Goal: Information Seeking & Learning: Check status

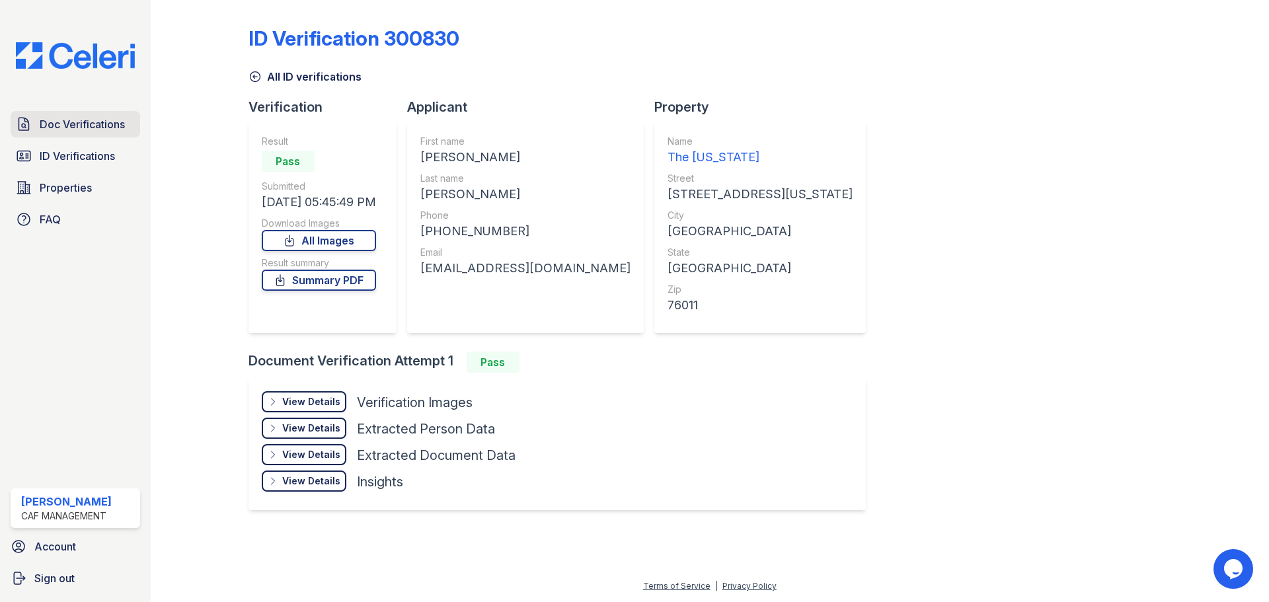
click at [65, 111] on link "Doc Verifications" at bounding box center [76, 124] width 130 height 26
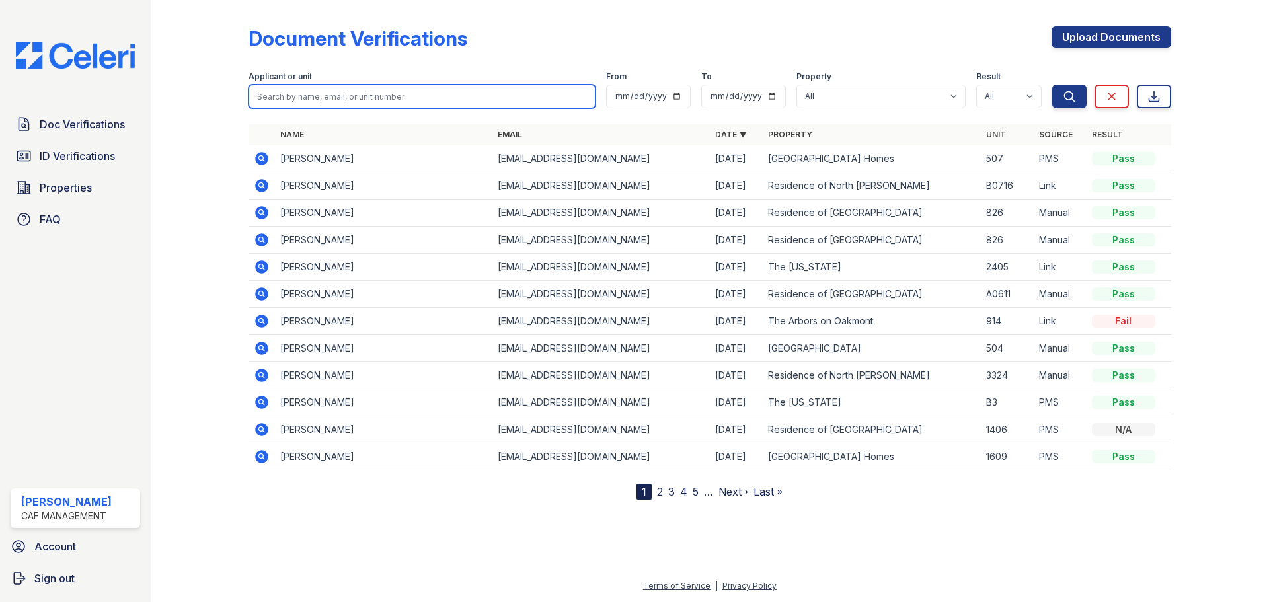
click at [348, 93] on input "search" at bounding box center [421, 97] width 347 height 24
type input "martha"
click at [1052, 85] on button "Search" at bounding box center [1069, 97] width 34 height 24
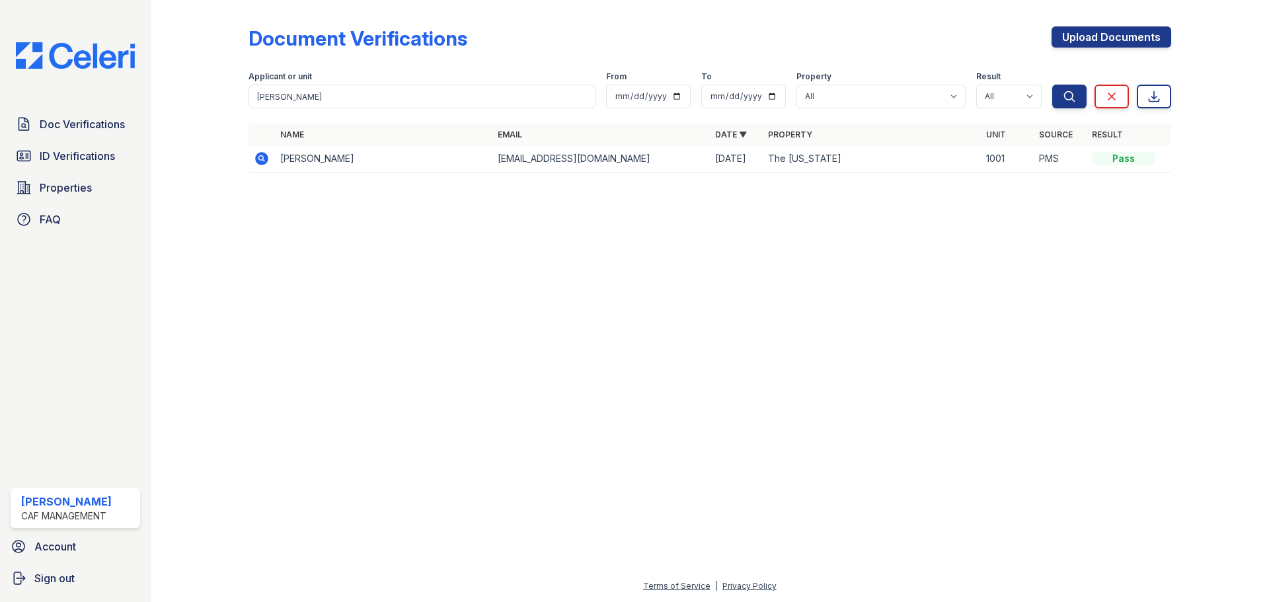
click at [264, 159] on icon at bounding box center [261, 158] width 13 height 13
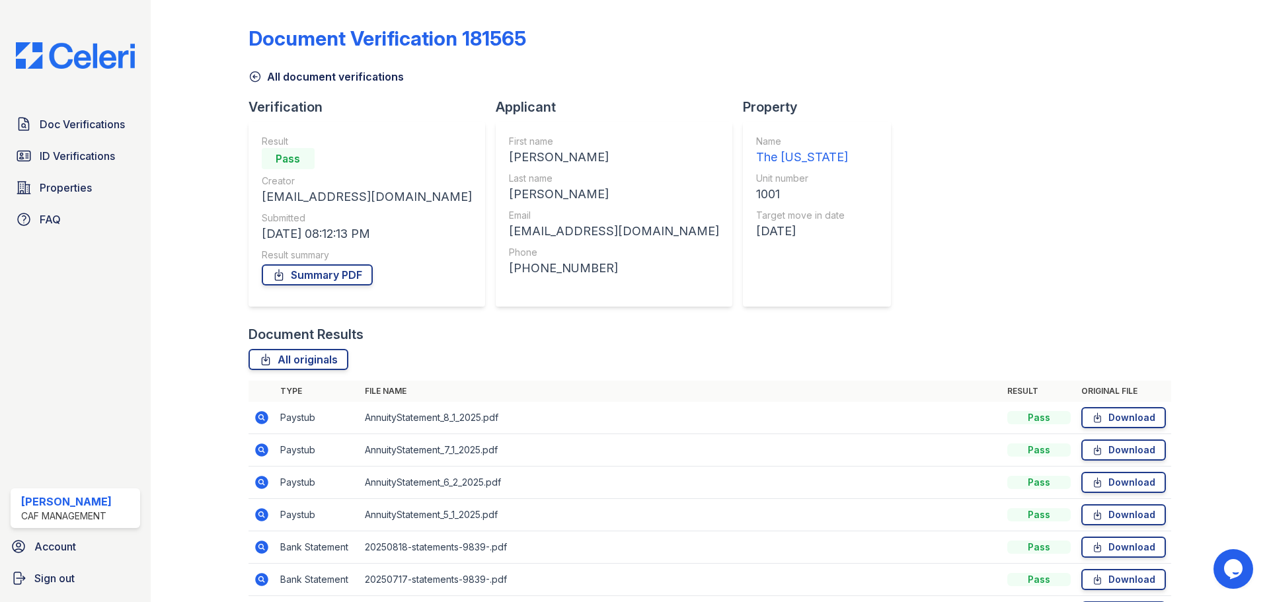
scroll to position [182, 0]
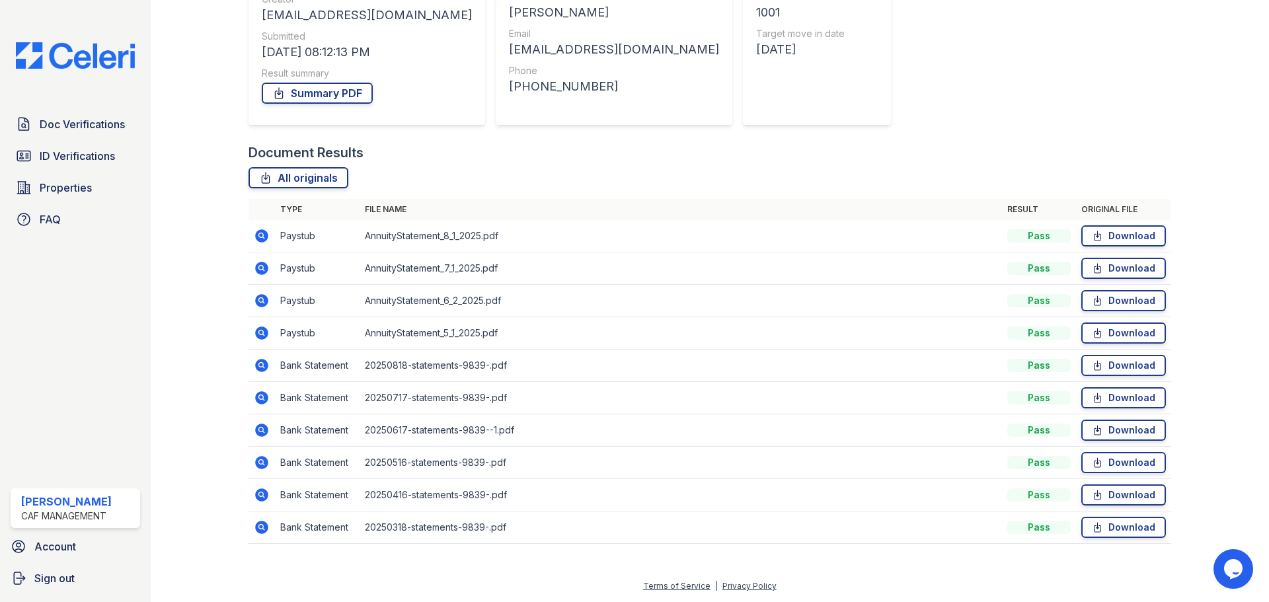
click at [260, 235] on icon at bounding box center [260, 234] width 3 height 3
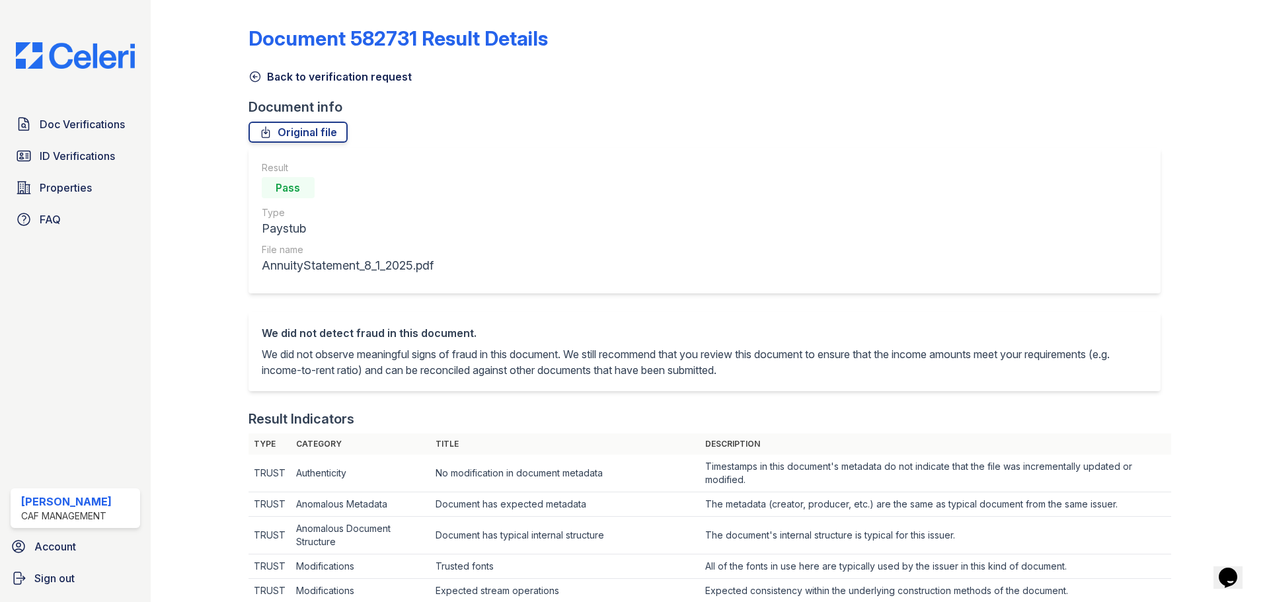
click at [254, 82] on icon at bounding box center [255, 77] width 10 height 10
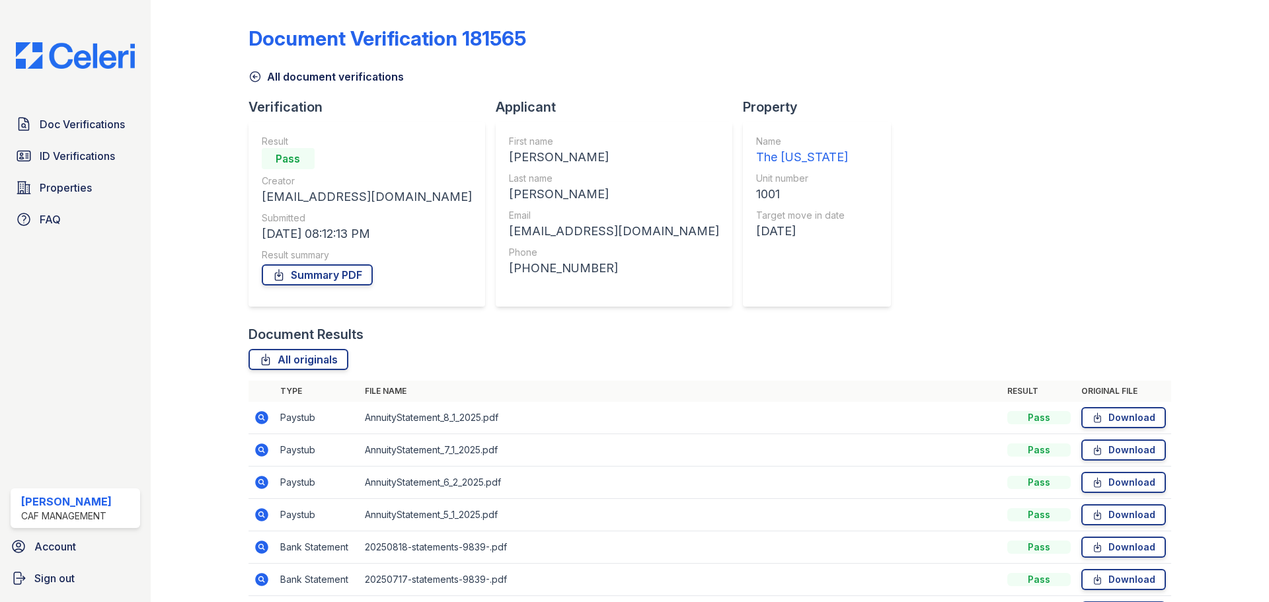
click at [264, 451] on icon at bounding box center [261, 449] width 13 height 13
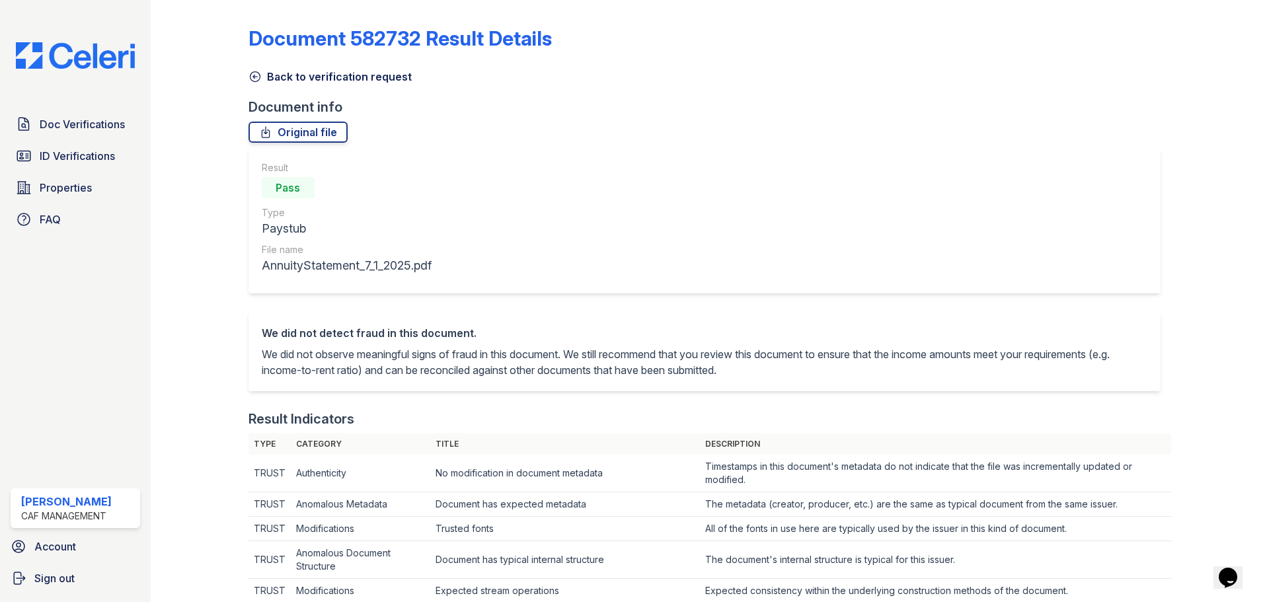
click at [253, 73] on icon at bounding box center [254, 76] width 13 height 13
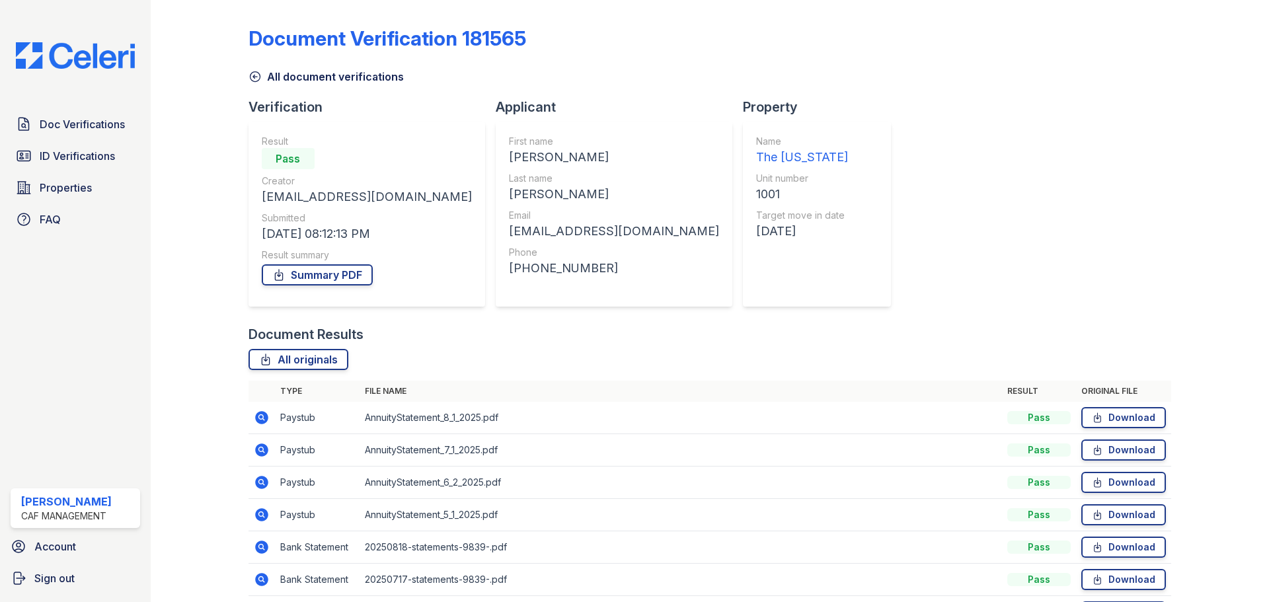
click at [256, 519] on icon at bounding box center [261, 514] width 13 height 13
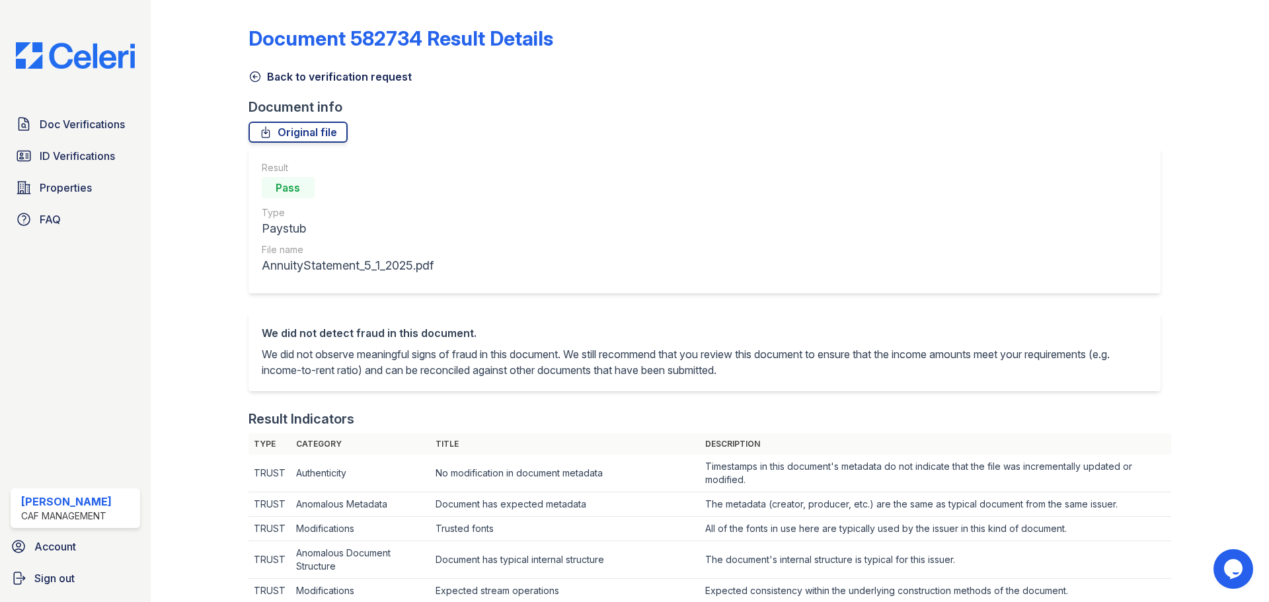
click at [258, 77] on icon at bounding box center [254, 76] width 13 height 13
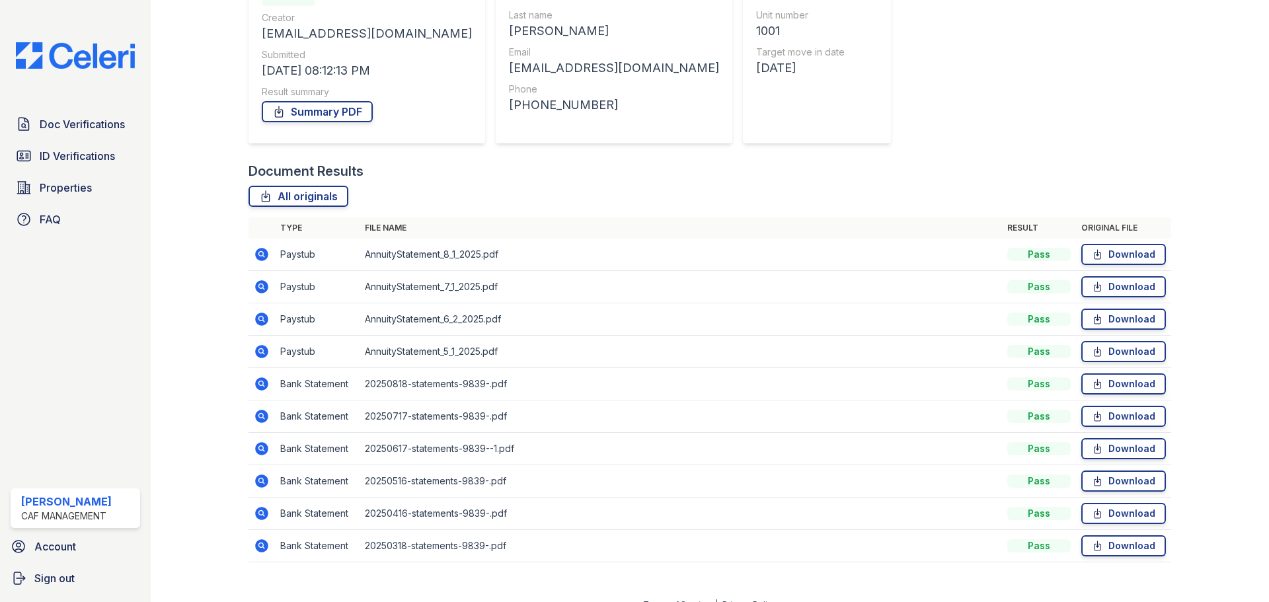
scroll to position [164, 0]
click at [264, 415] on icon at bounding box center [261, 415] width 13 height 13
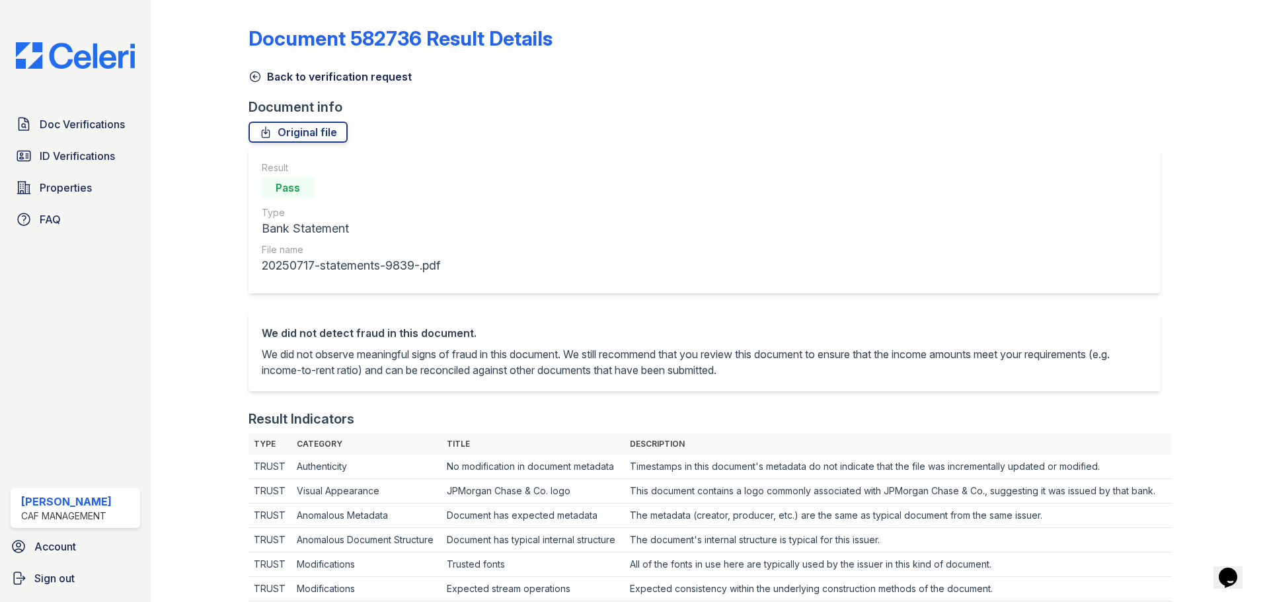
click at [254, 80] on icon at bounding box center [254, 76] width 13 height 13
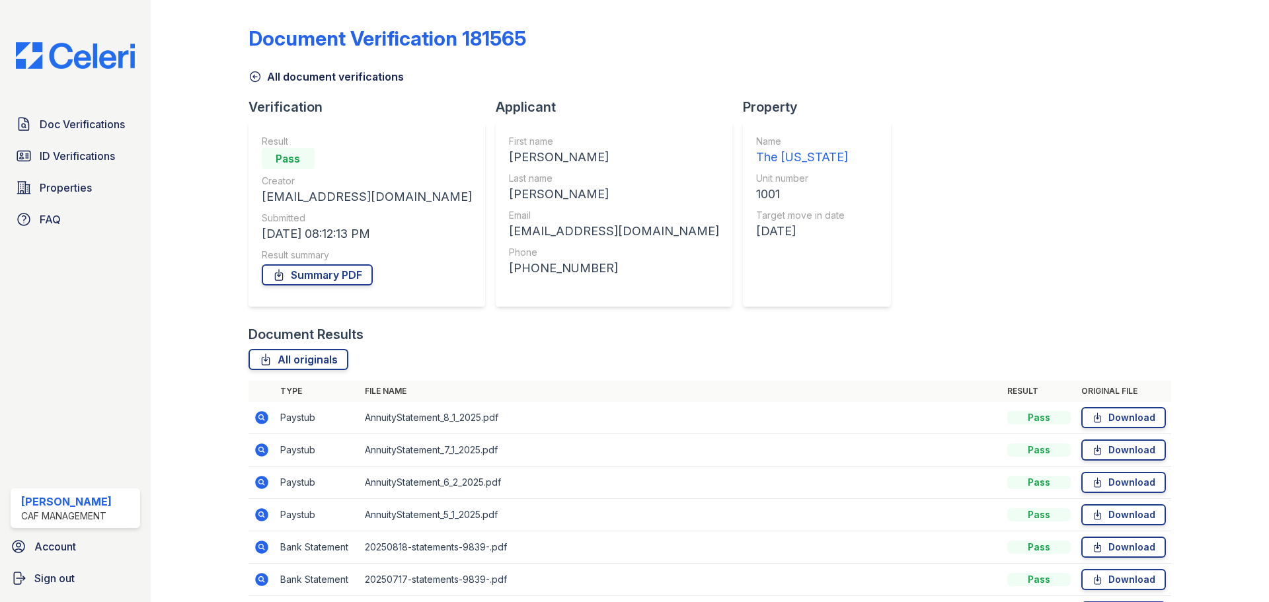
click at [262, 419] on icon at bounding box center [262, 418] width 16 height 16
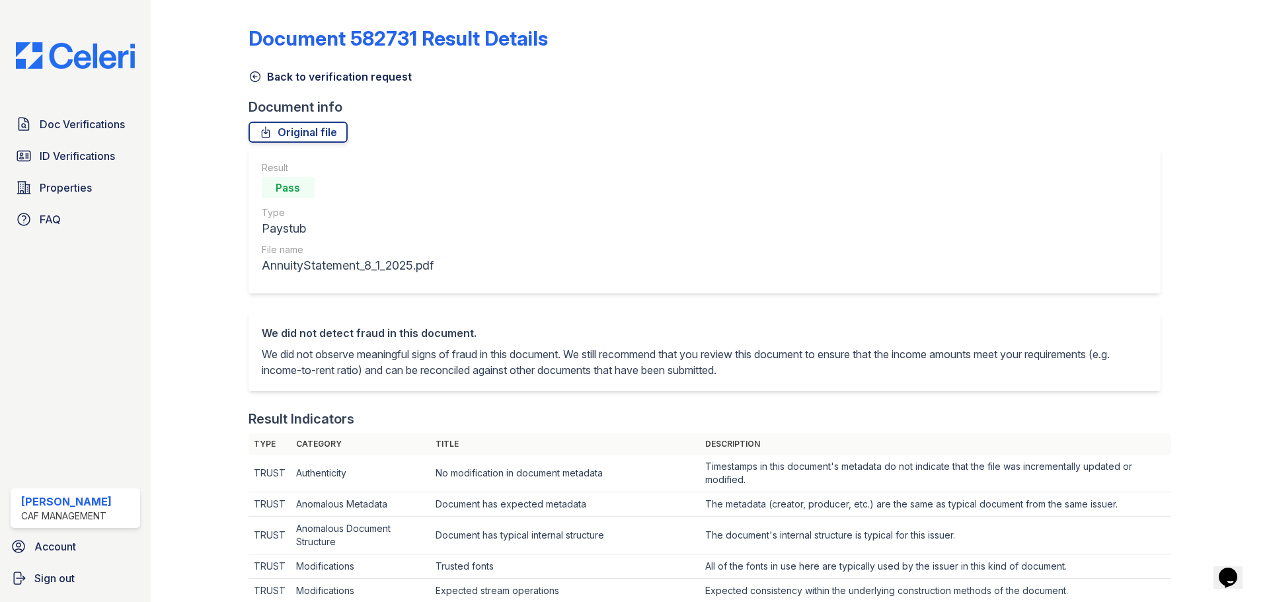
click at [256, 76] on icon at bounding box center [254, 76] width 13 height 13
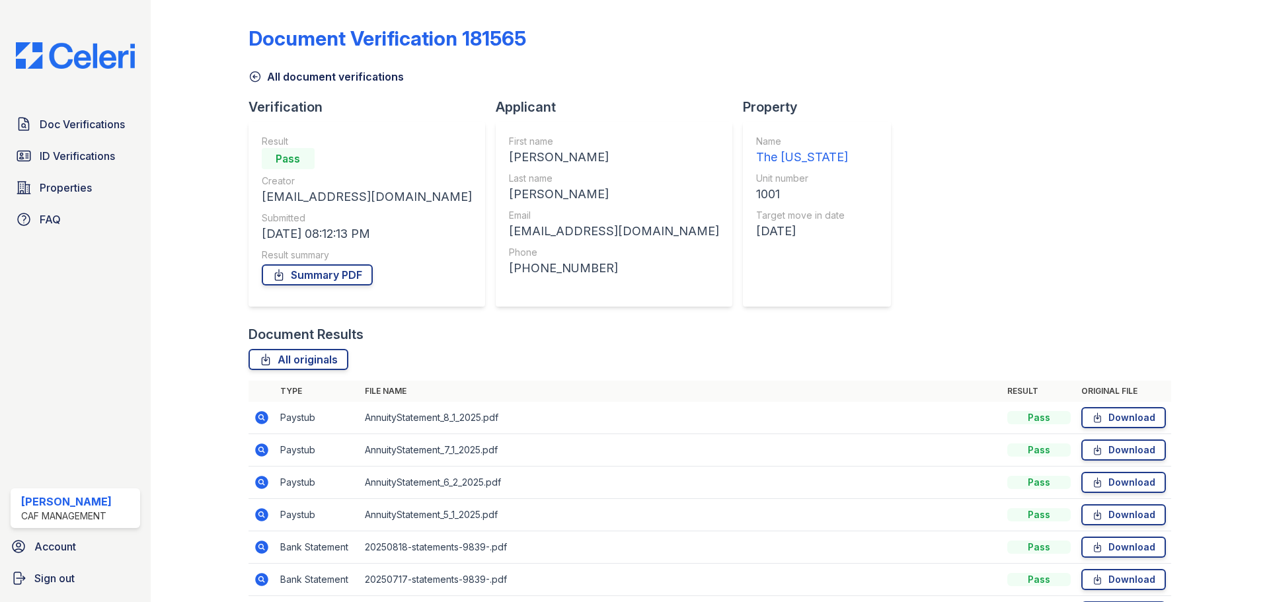
click at [261, 482] on icon at bounding box center [260, 481] width 3 height 3
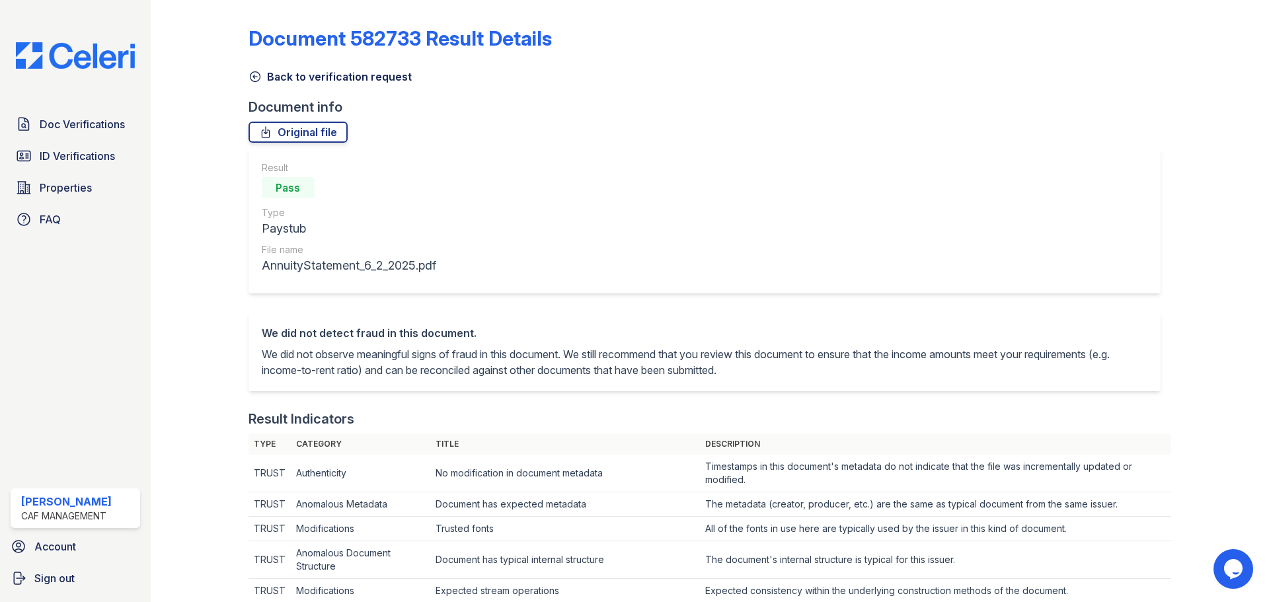
click at [249, 68] on div "Back to verification request" at bounding box center [709, 73] width 923 height 24
click at [258, 77] on icon at bounding box center [254, 76] width 13 height 13
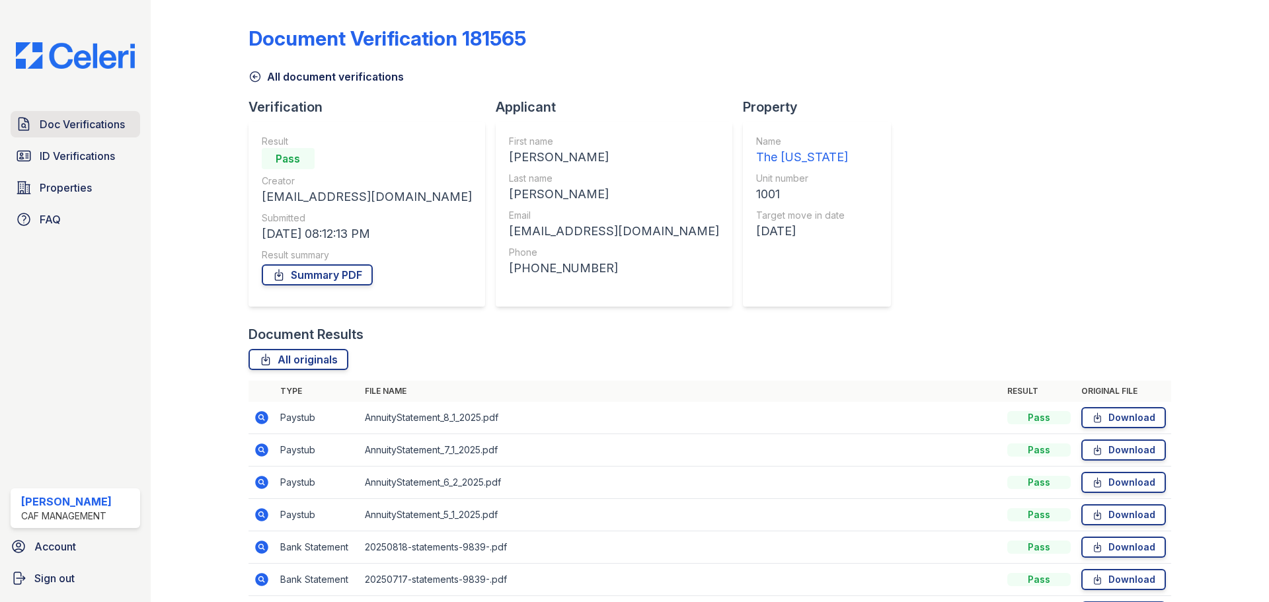
click at [50, 137] on link "Doc Verifications" at bounding box center [76, 124] width 130 height 26
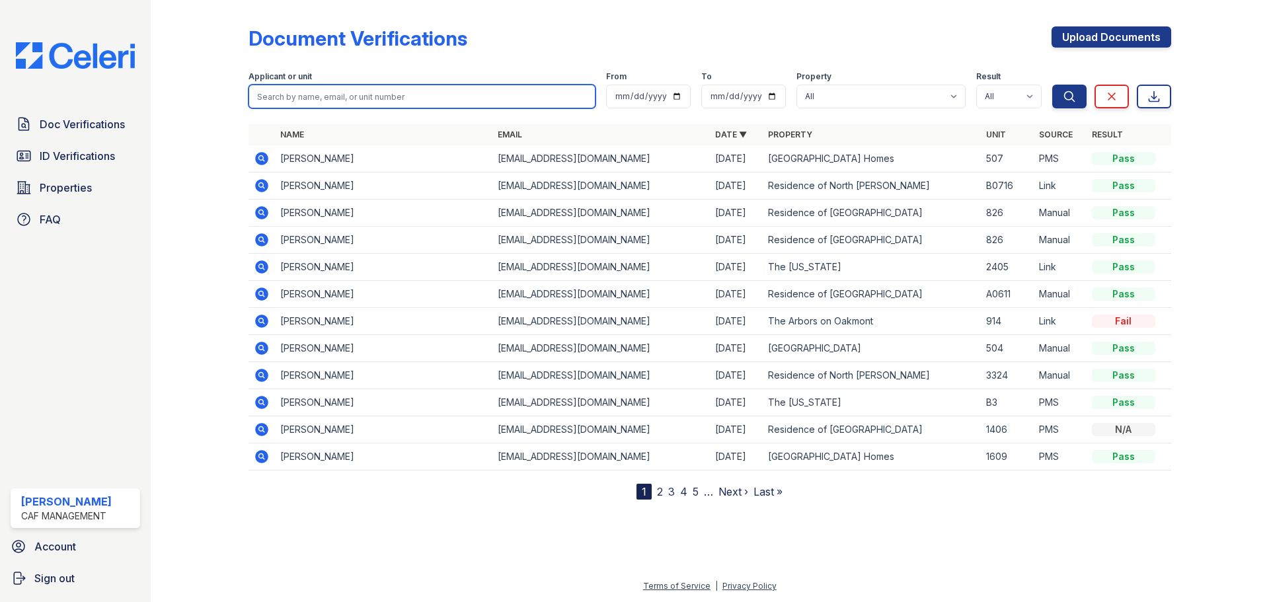
click at [344, 96] on input "search" at bounding box center [421, 97] width 347 height 24
type input "price"
click at [1052, 85] on button "Search" at bounding box center [1069, 97] width 34 height 24
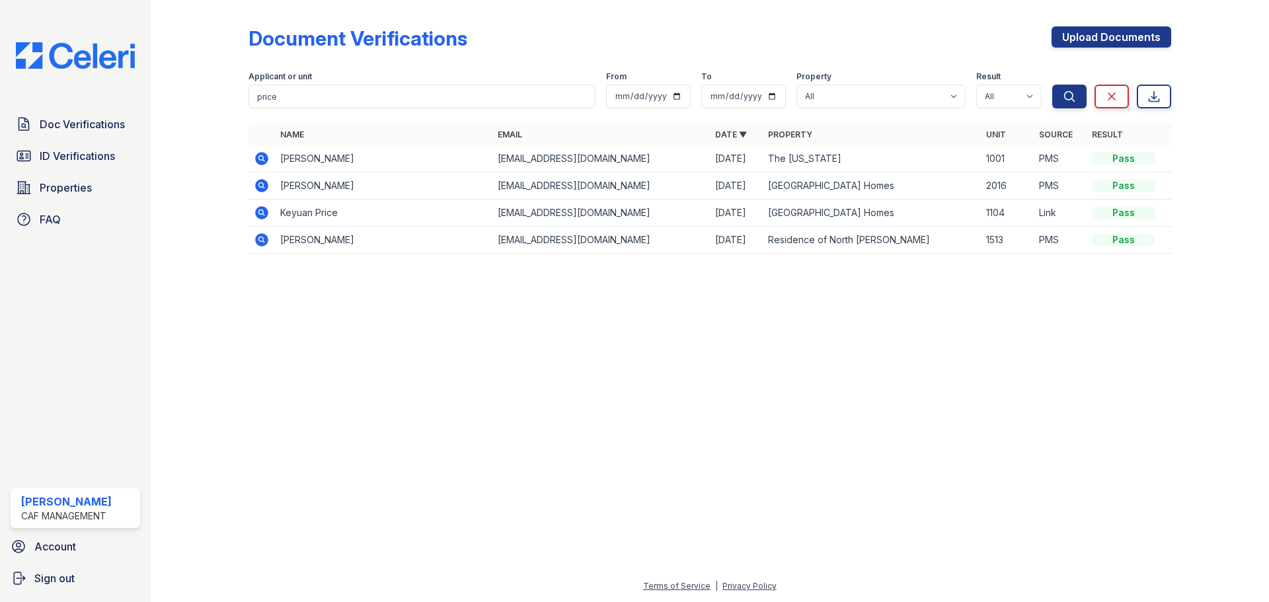
click at [261, 155] on icon at bounding box center [262, 159] width 16 height 16
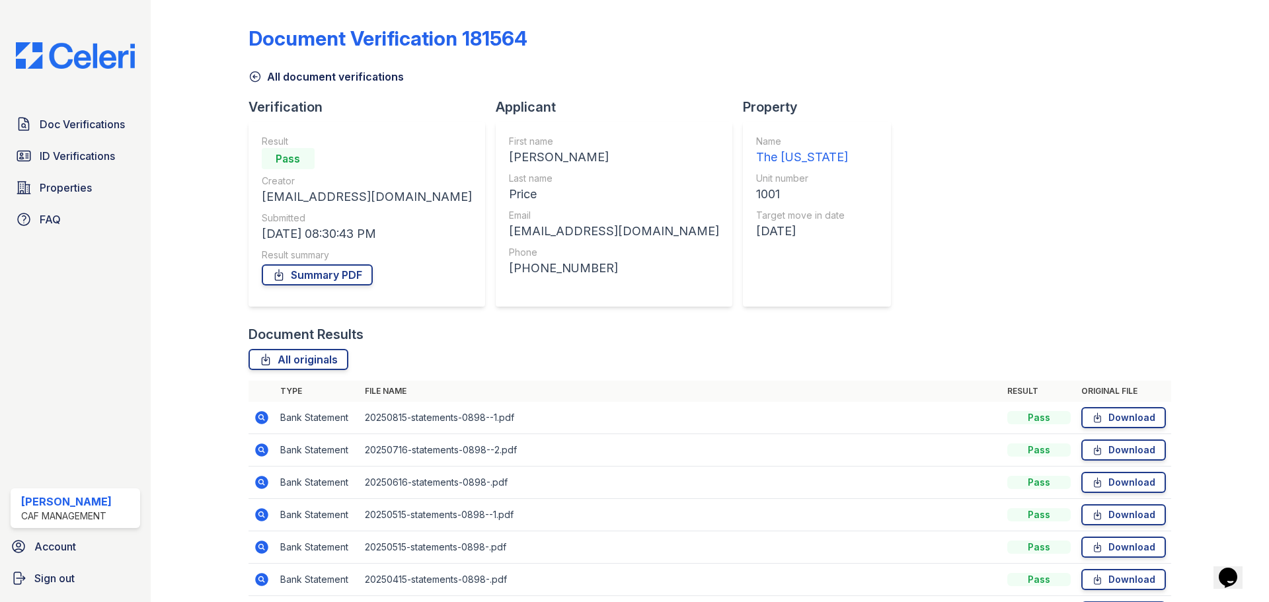
scroll to position [117, 0]
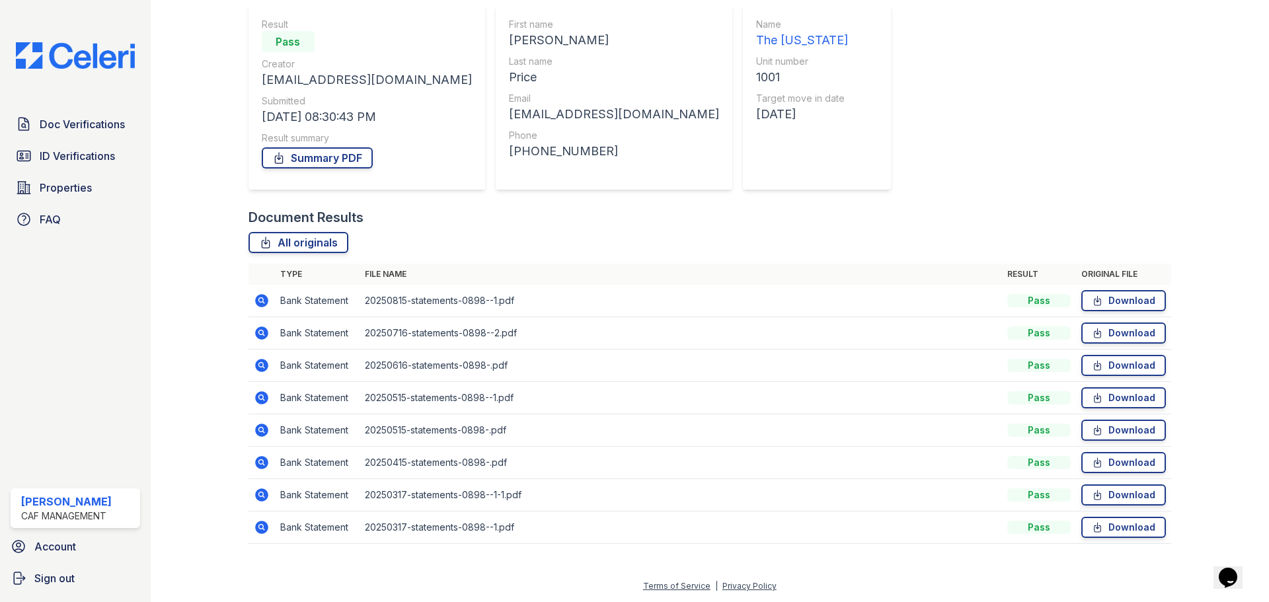
click at [246, 297] on div at bounding box center [210, 222] width 77 height 669
click at [259, 303] on icon at bounding box center [261, 300] width 13 height 13
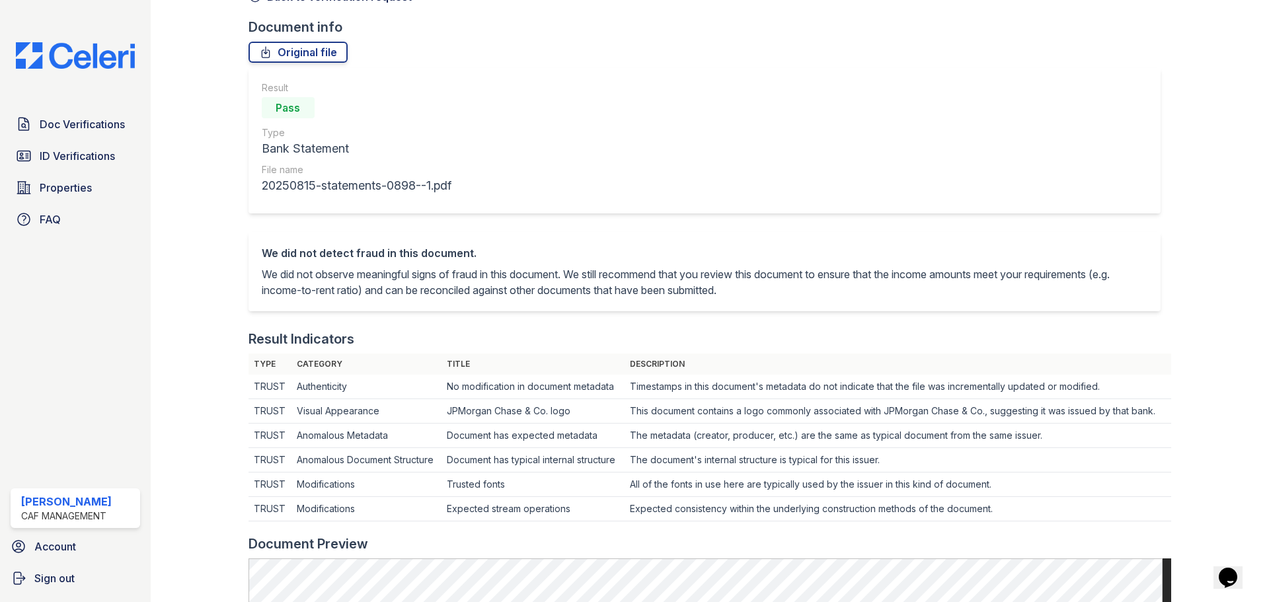
scroll to position [23, 0]
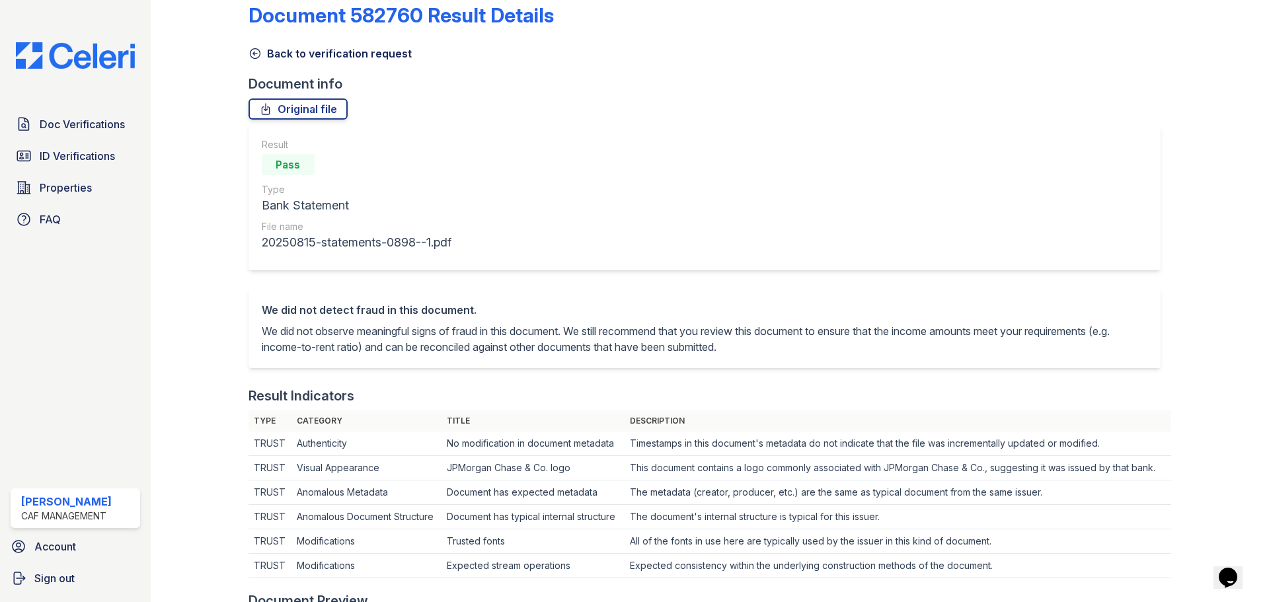
click at [250, 55] on icon at bounding box center [254, 53] width 13 height 13
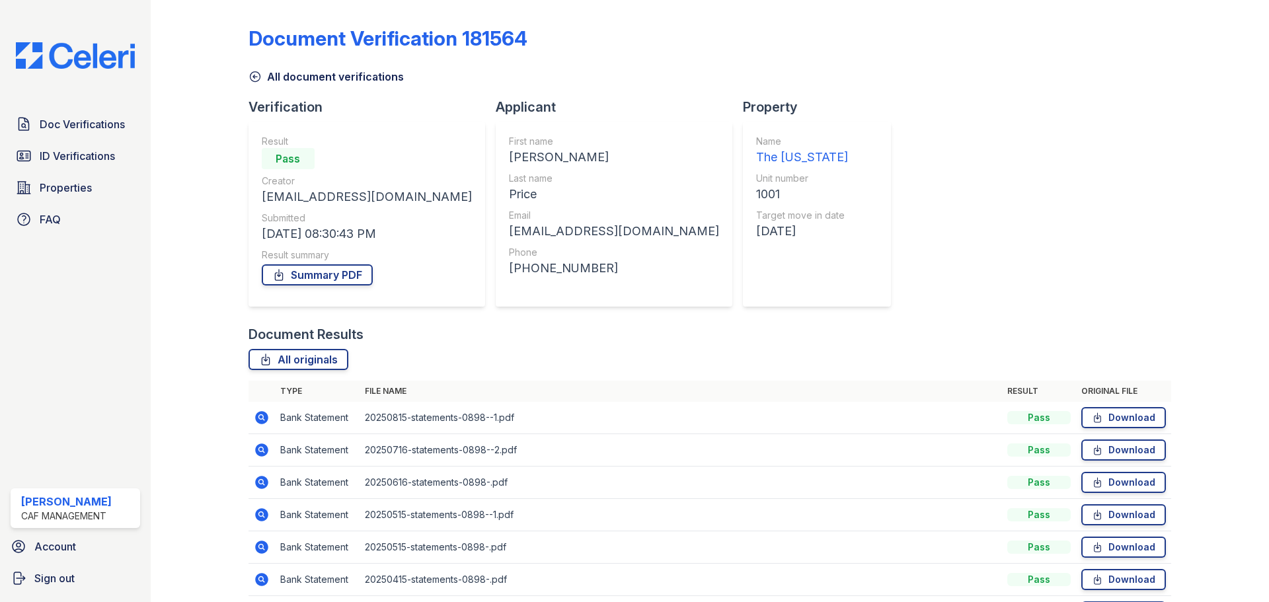
click at [258, 445] on icon at bounding box center [261, 449] width 13 height 13
